Goal: Task Accomplishment & Management: Manage account settings

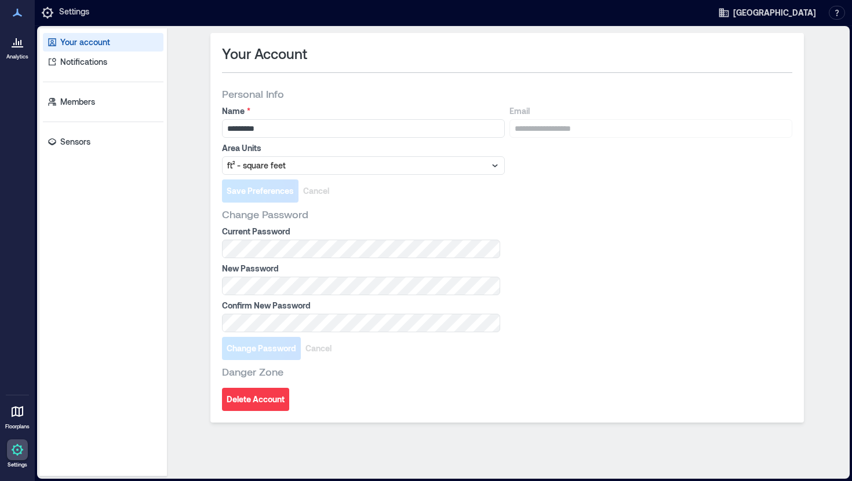
click at [7, 46] on div at bounding box center [17, 41] width 21 height 21
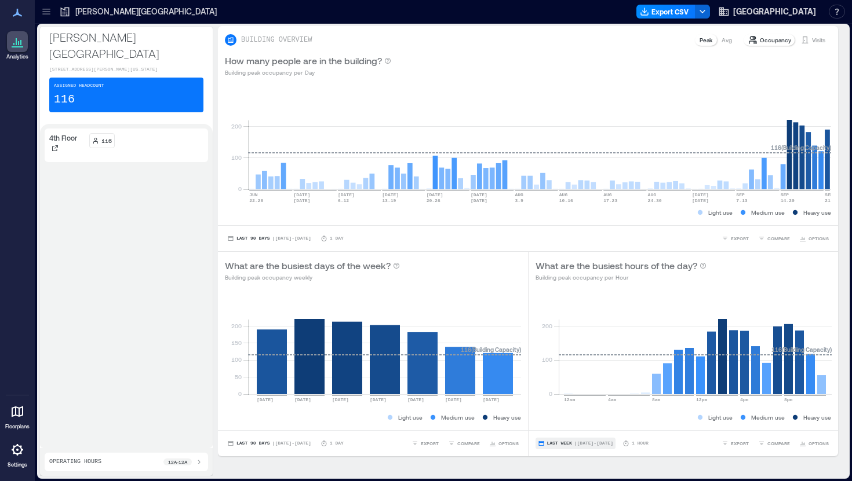
click at [560, 444] on span "Last Week" at bounding box center [559, 444] width 25 height 0
click at [564, 424] on span "Custom" at bounding box center [558, 422] width 25 height 8
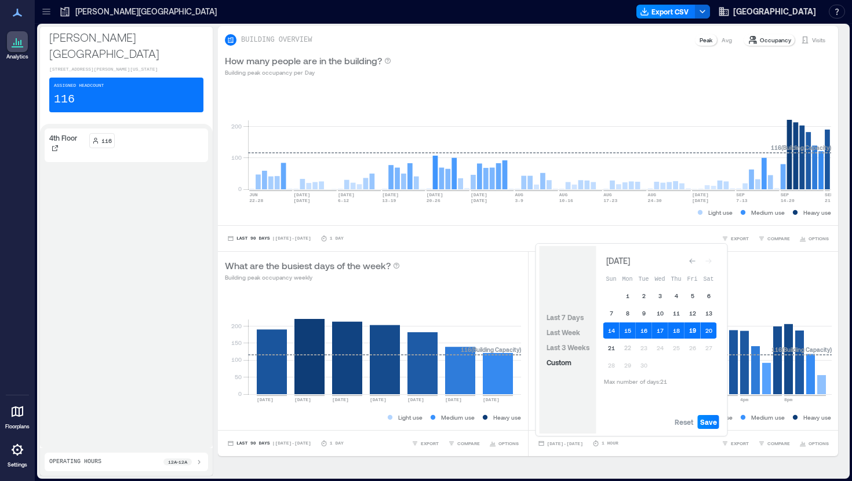
click at [693, 334] on button "19" at bounding box center [692, 331] width 16 height 16
click at [609, 346] on button "21" at bounding box center [611, 348] width 16 height 16
click at [702, 329] on button "20" at bounding box center [709, 331] width 16 height 16
click at [692, 329] on button "19" at bounding box center [692, 331] width 16 height 16
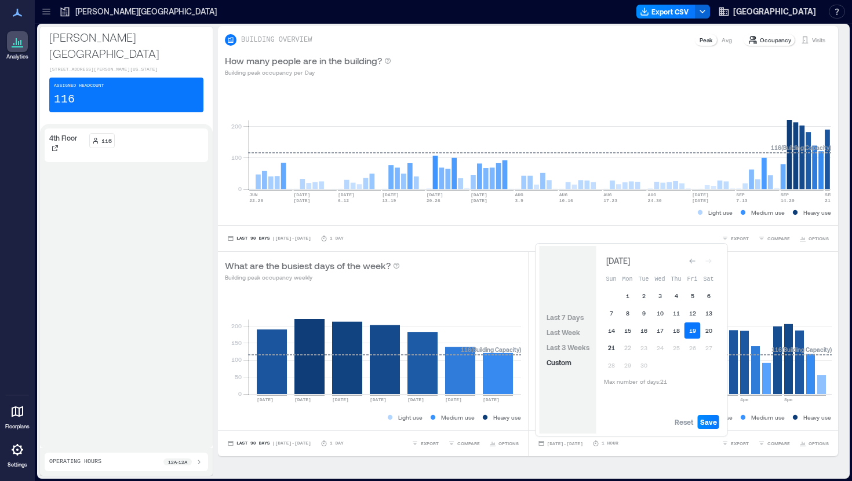
click at [610, 346] on button "21" at bounding box center [611, 348] width 16 height 16
click at [719, 424] on div "Reset Save" at bounding box center [659, 422] width 127 height 23
click at [710, 424] on span "Save" at bounding box center [708, 422] width 17 height 9
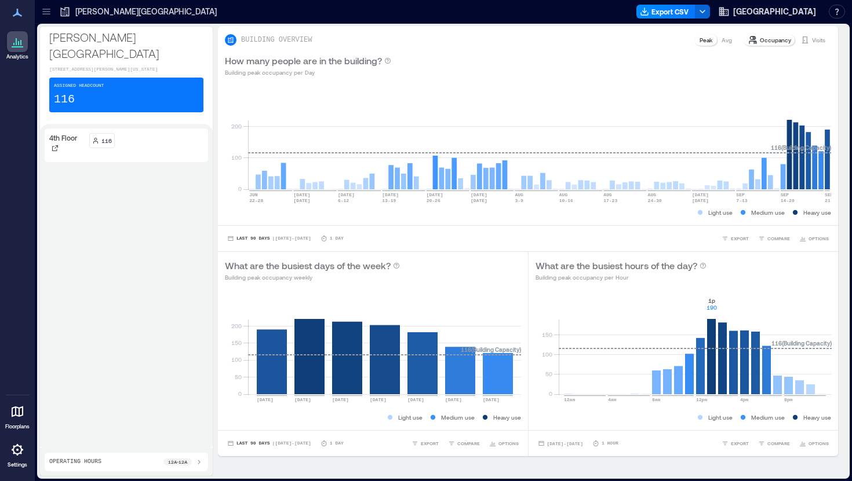
click at [710, 336] on rect at bounding box center [695, 345] width 273 height 98
